Goal: Check status

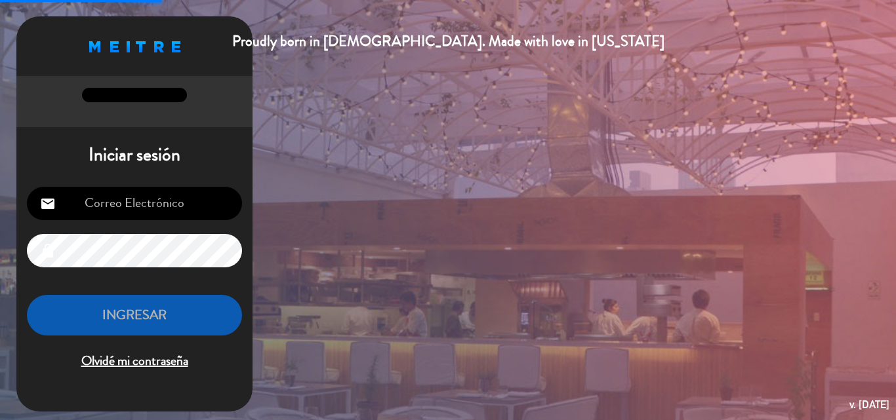
type input "[EMAIL_ADDRESS][DOMAIN_NAME]"
drag, startPoint x: 198, startPoint y: 330, endPoint x: 197, endPoint y: 306, distance: 23.6
click at [197, 331] on button "INGRESAR" at bounding box center [134, 315] width 215 height 41
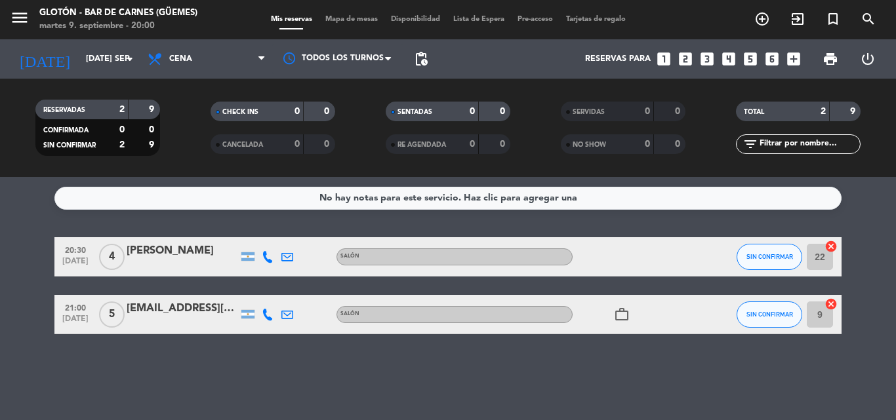
click at [628, 321] on icon "work_outline" at bounding box center [622, 315] width 16 height 16
click at [592, 346] on div "No hay notas para este servicio. Haz clic para agregar una 20:30 [DATE] 4 [PERS…" at bounding box center [448, 298] width 896 height 243
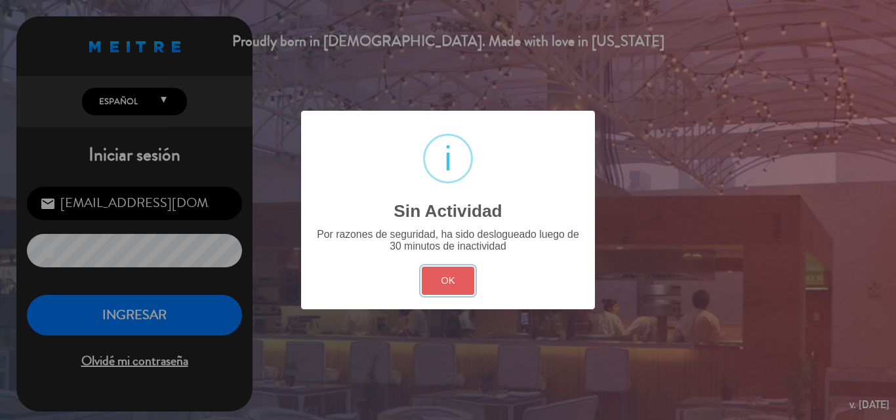
click at [439, 268] on button "OK" at bounding box center [448, 281] width 53 height 28
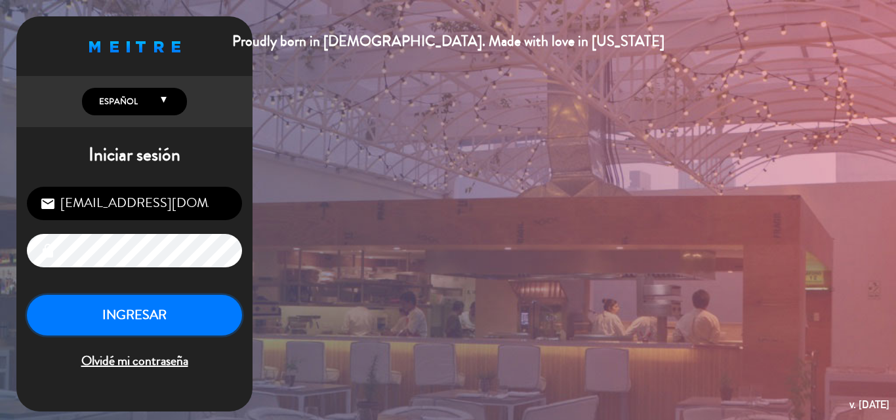
click at [188, 317] on button "INGRESAR" at bounding box center [134, 315] width 215 height 41
